Goal: Information Seeking & Learning: Learn about a topic

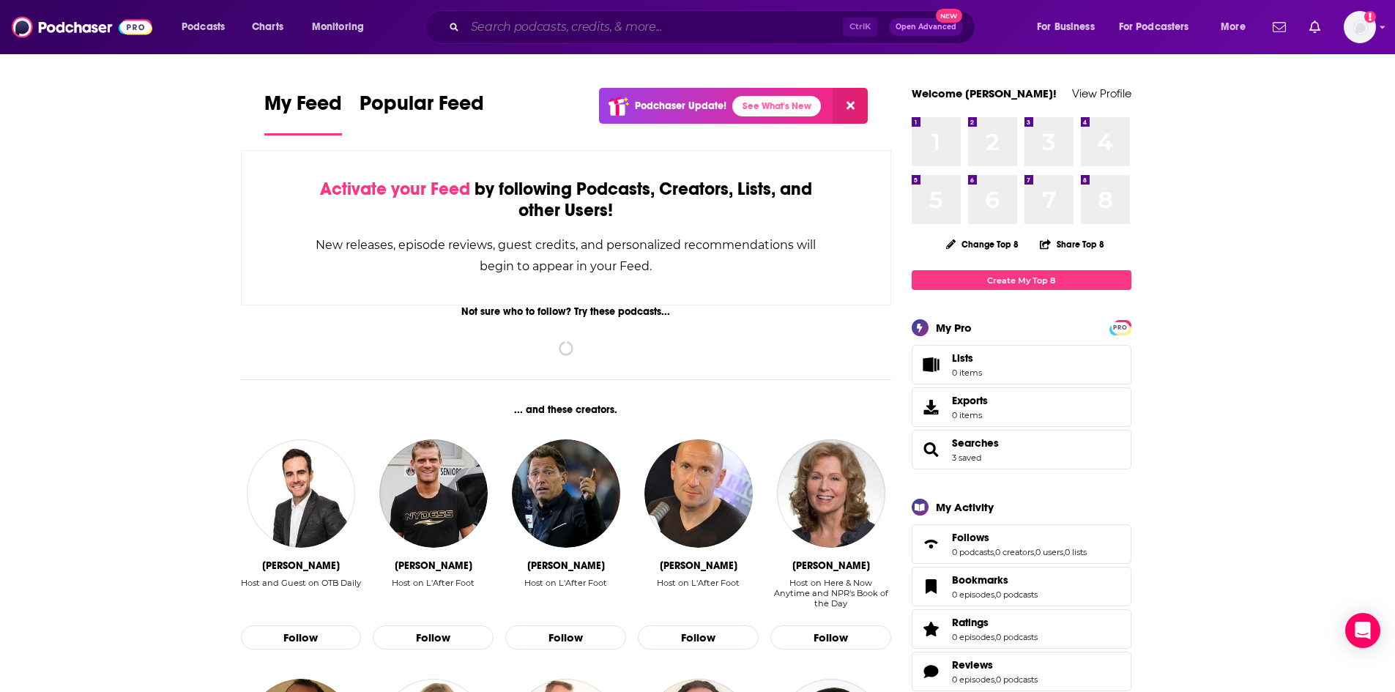
click at [536, 31] on input "Search podcasts, credits, & more..." at bounding box center [654, 26] width 378 height 23
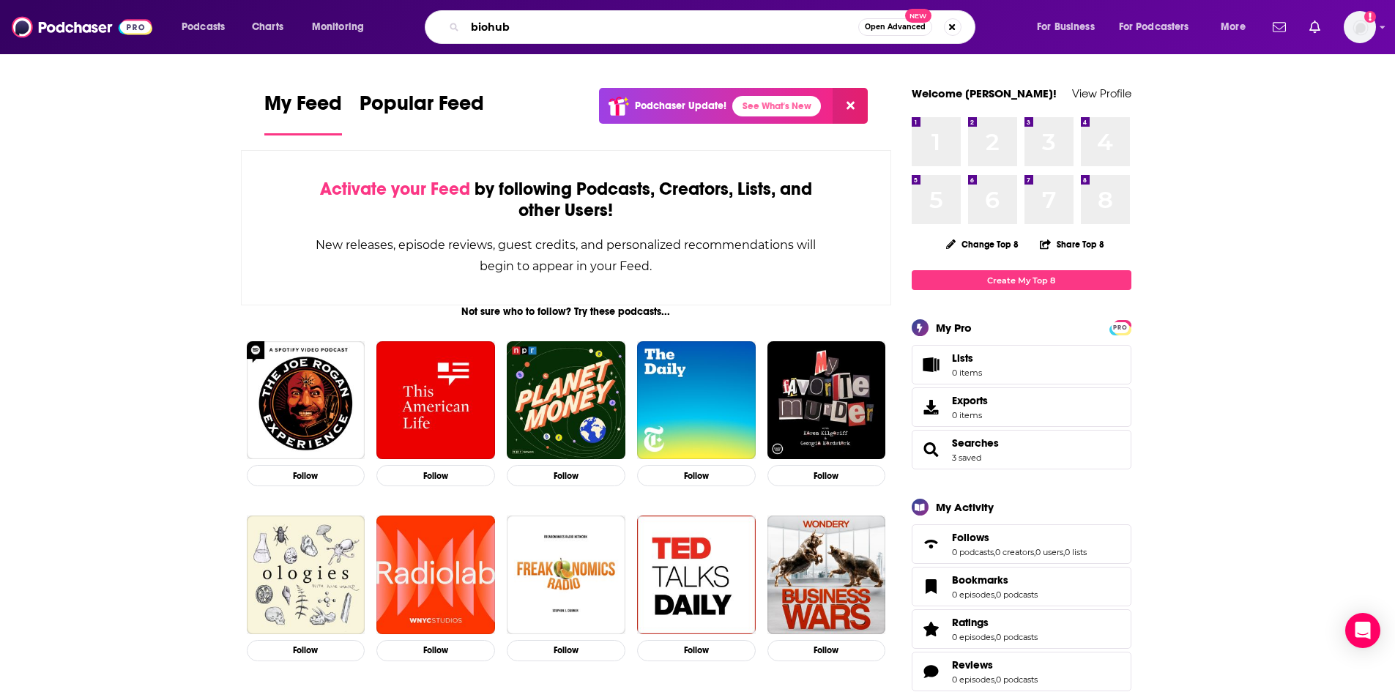
type input "biohub"
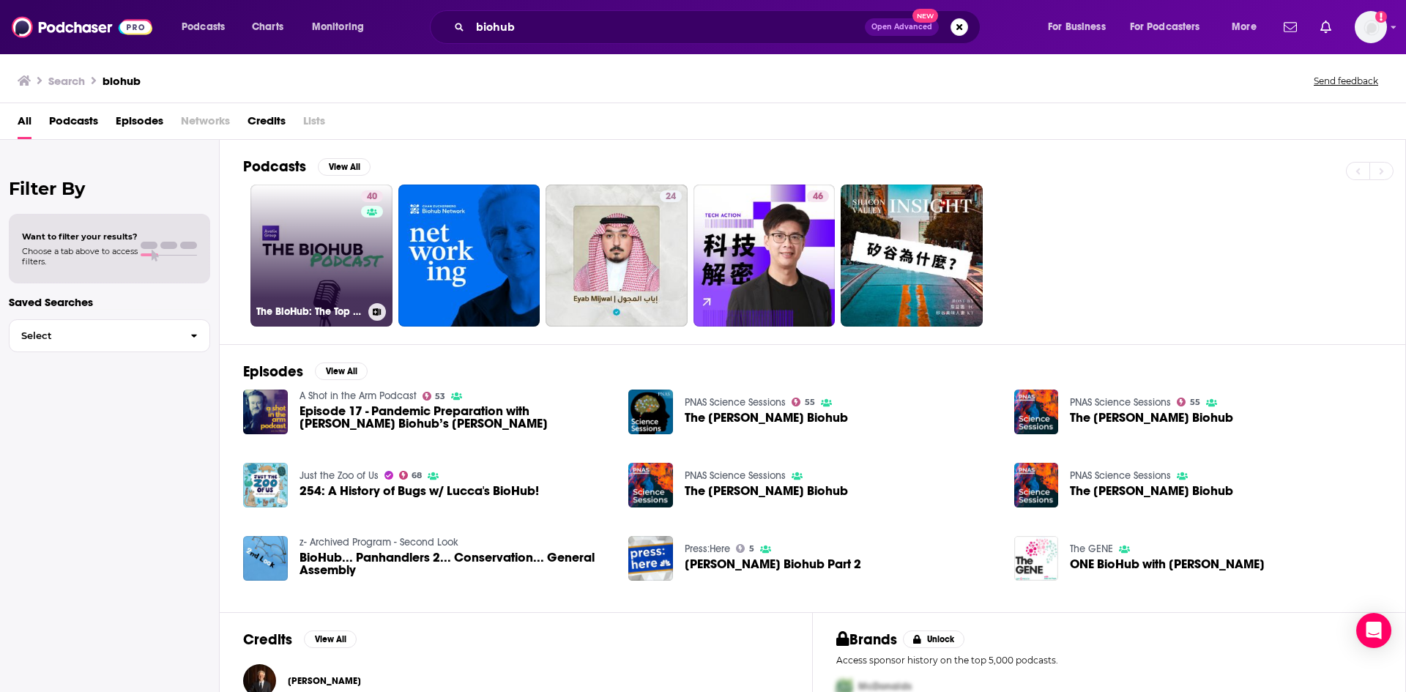
click at [349, 267] on link "40 The BioHub: The Top Voices in Biotech" at bounding box center [322, 256] width 142 height 142
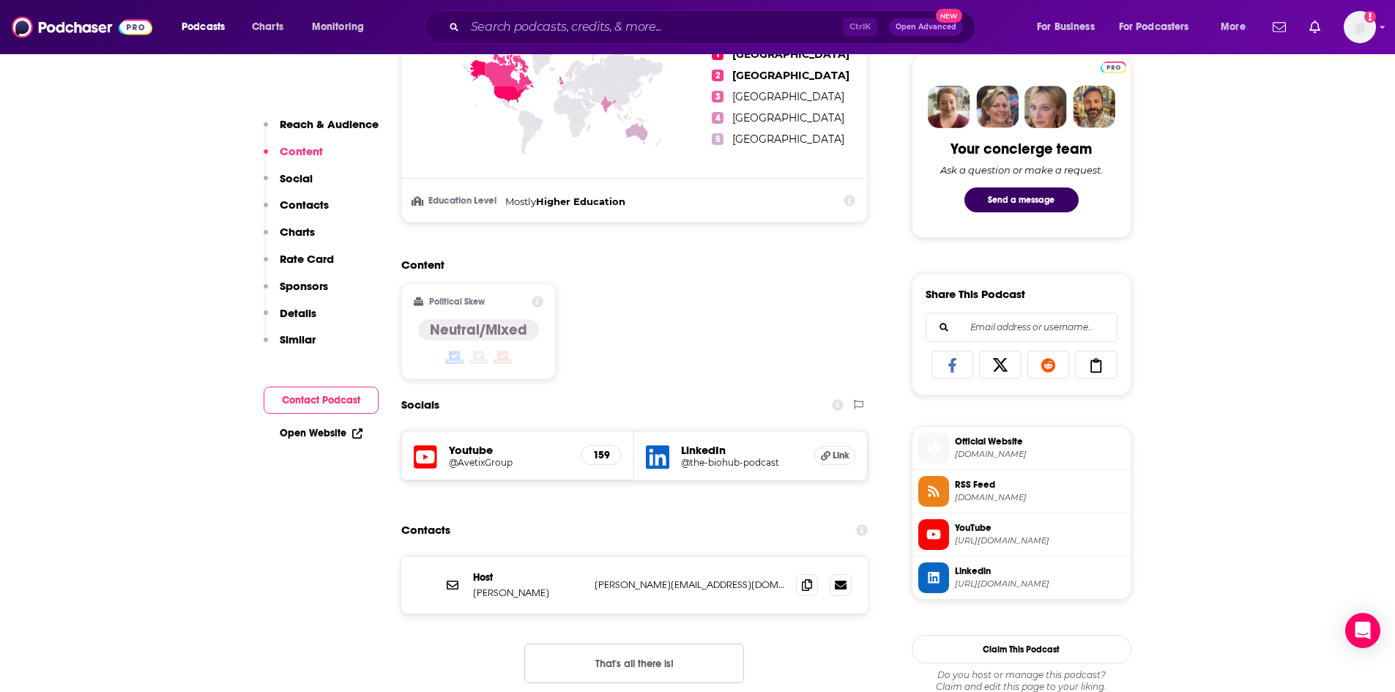
scroll to position [732, 0]
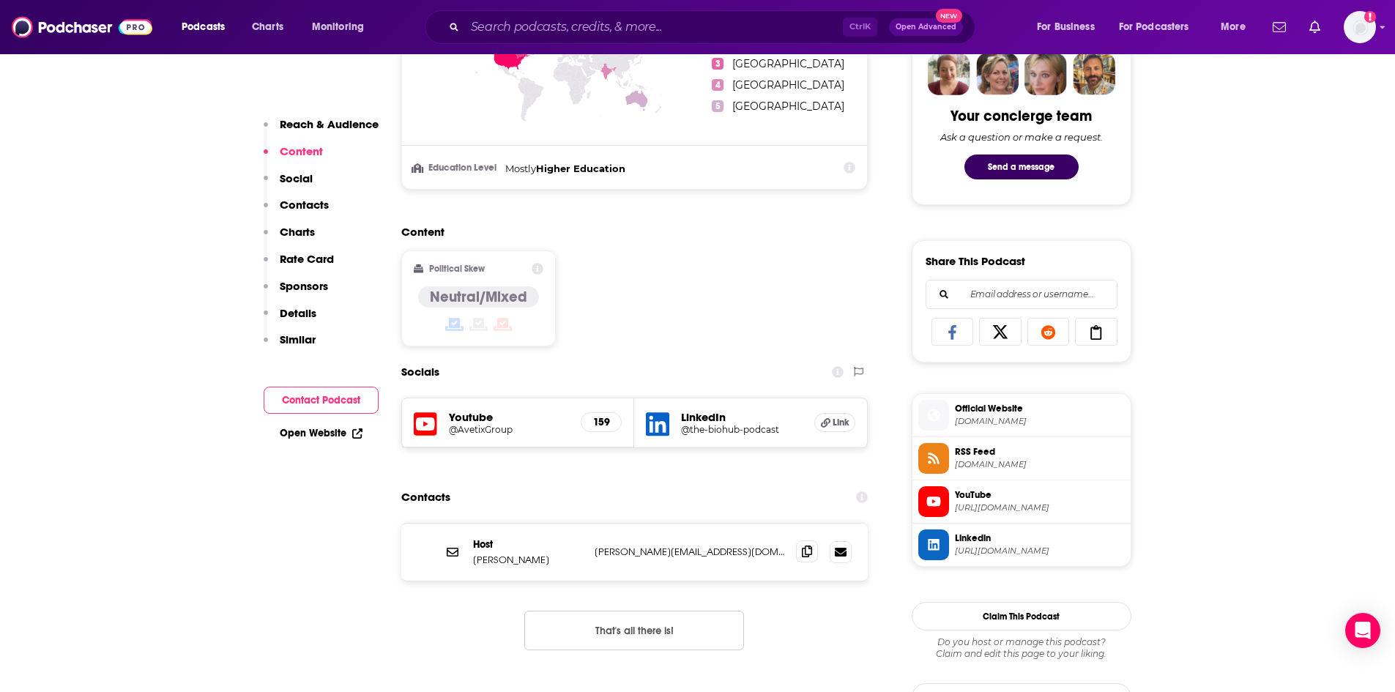
click at [806, 553] on icon at bounding box center [807, 552] width 10 height 12
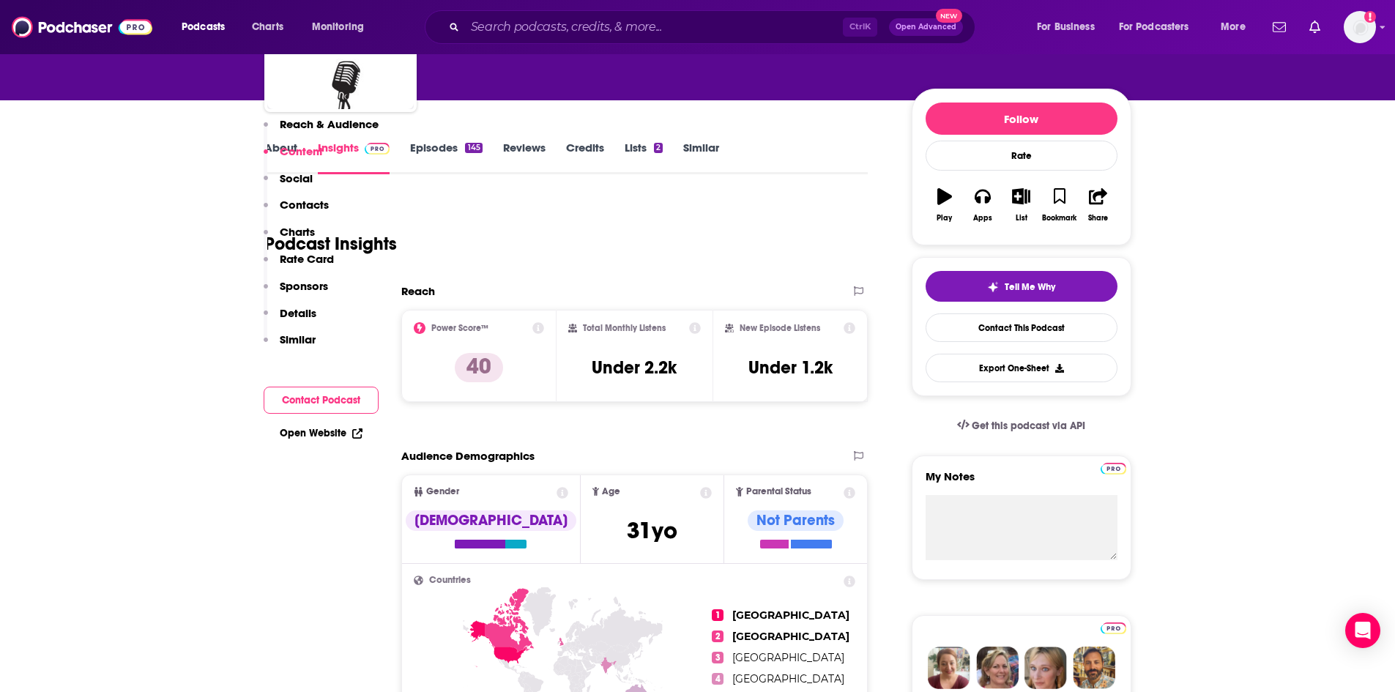
scroll to position [0, 0]
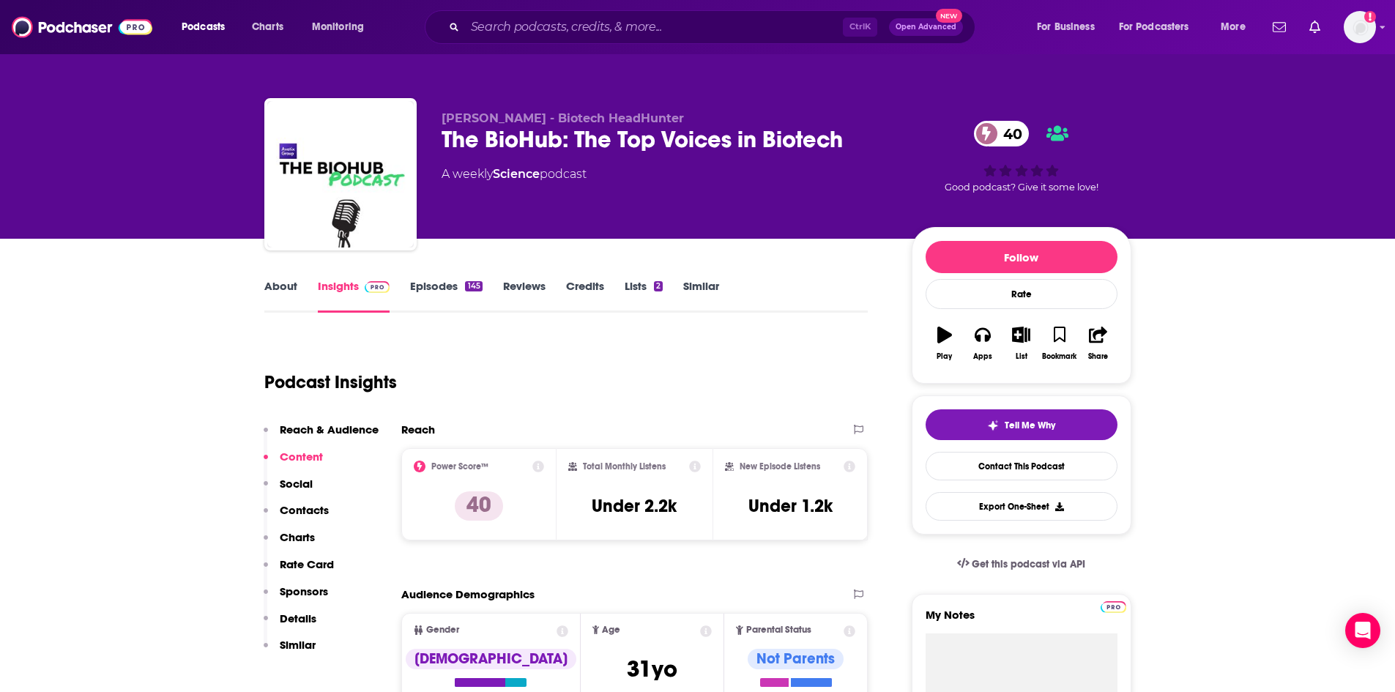
click at [611, 381] on div "Podcast Insights" at bounding box center [560, 373] width 593 height 75
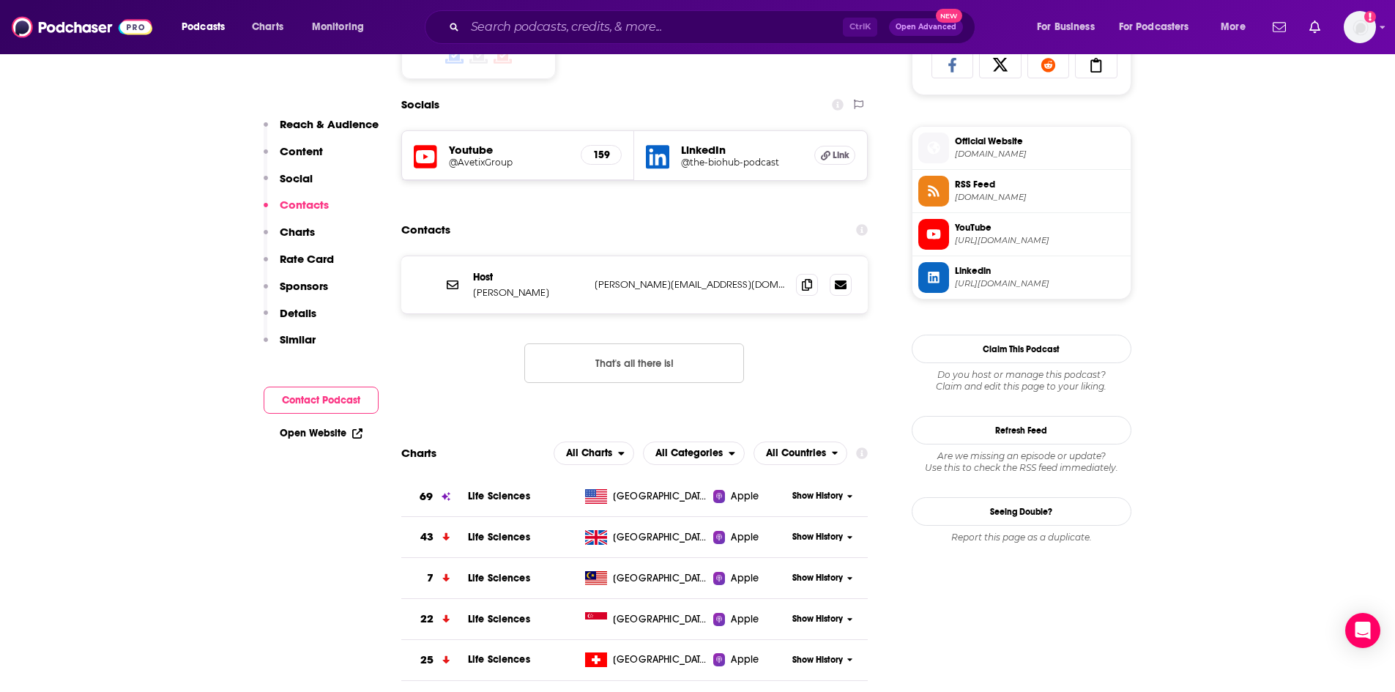
scroll to position [1025, 0]
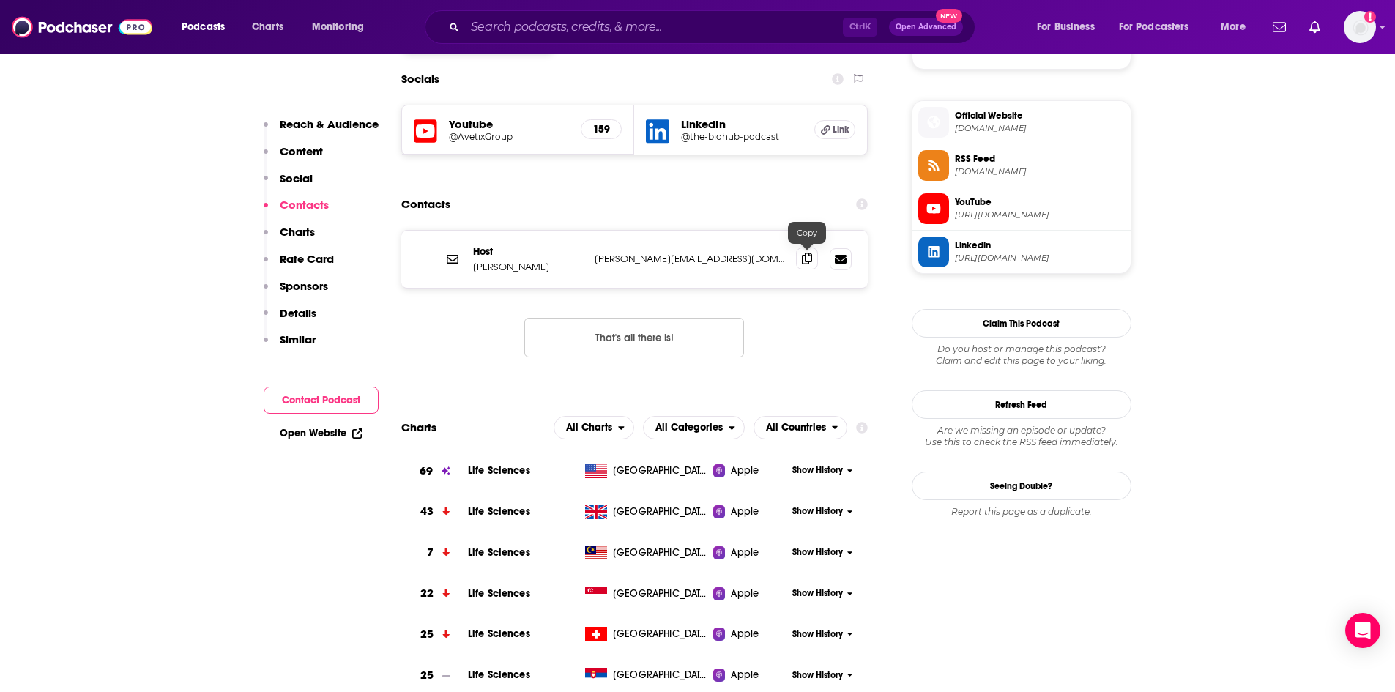
click at [805, 258] on icon at bounding box center [807, 259] width 10 height 12
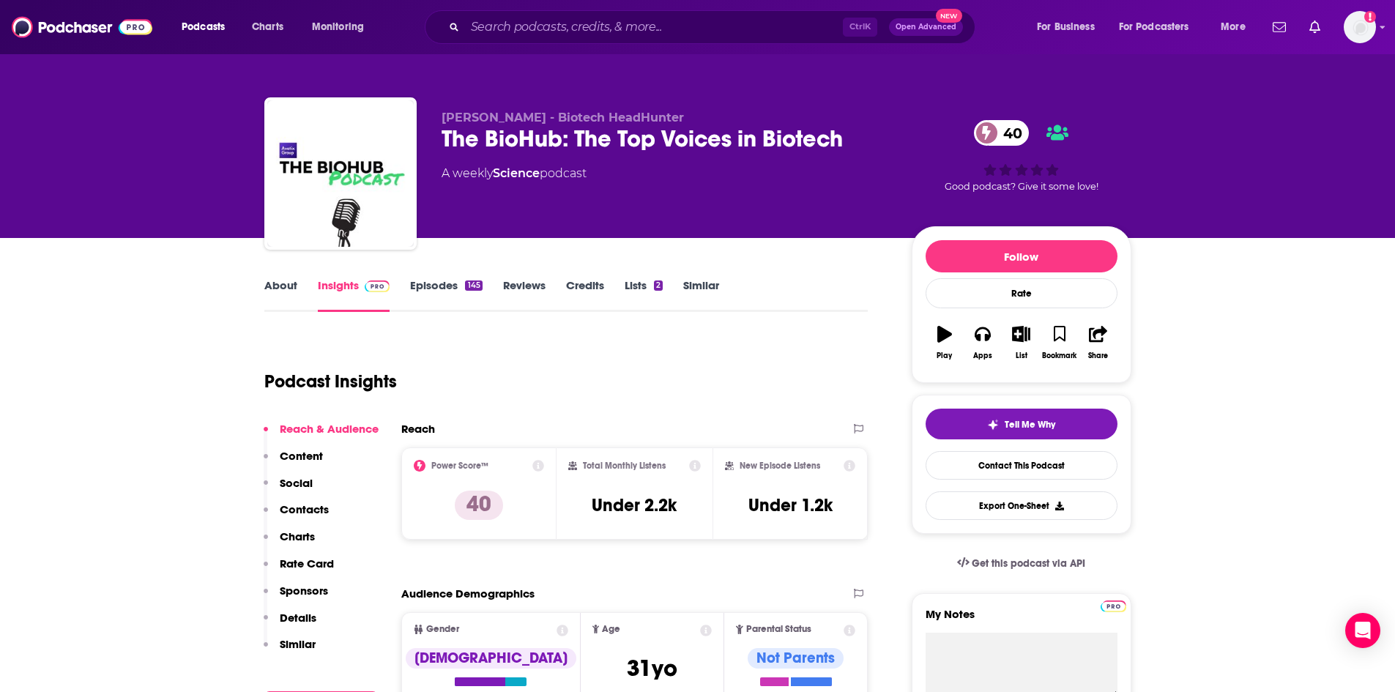
scroll to position [0, 0]
